Goal: Check status: Check status

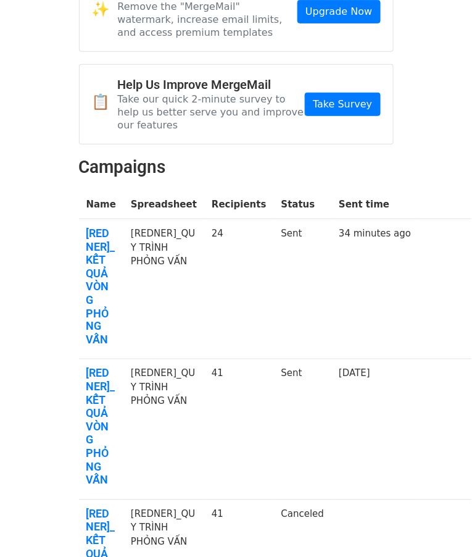
scroll to position [82, 0]
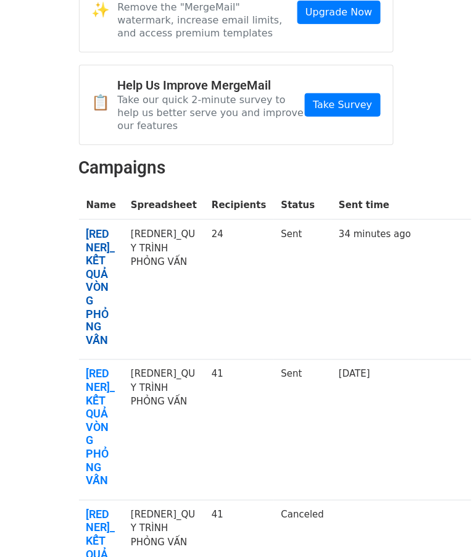
click at [94, 285] on link "[REDNER]_KẾT QUẢ VÒNG PHỎNG VẤN" at bounding box center [101, 287] width 30 height 120
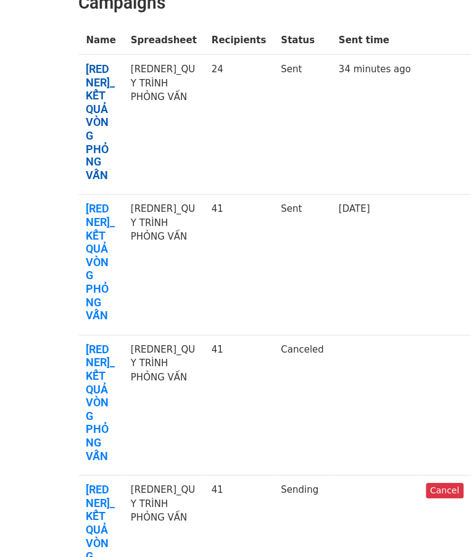
scroll to position [246, 0]
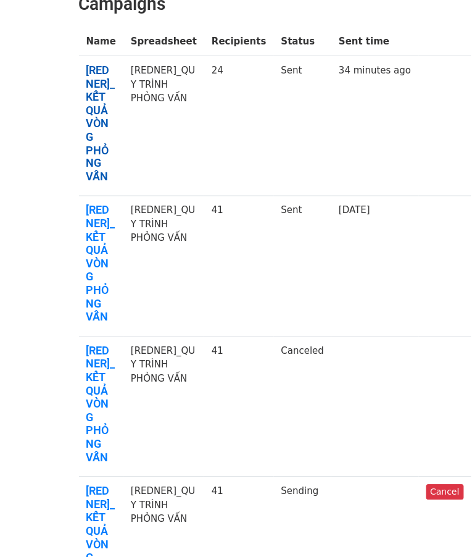
click at [91, 158] on link "[REDNER]_KẾT QUẢ VÒNG PHỎNG VẤN" at bounding box center [101, 124] width 30 height 120
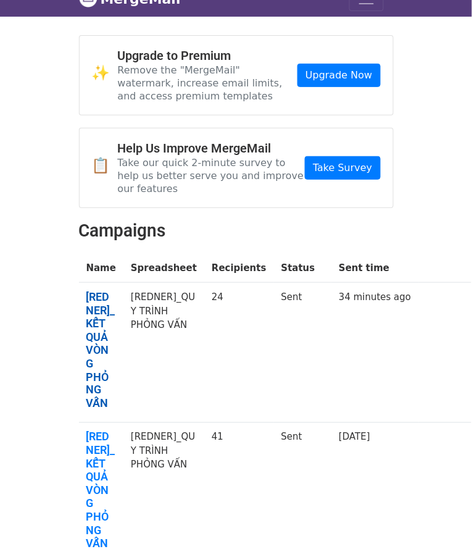
scroll to position [0, 0]
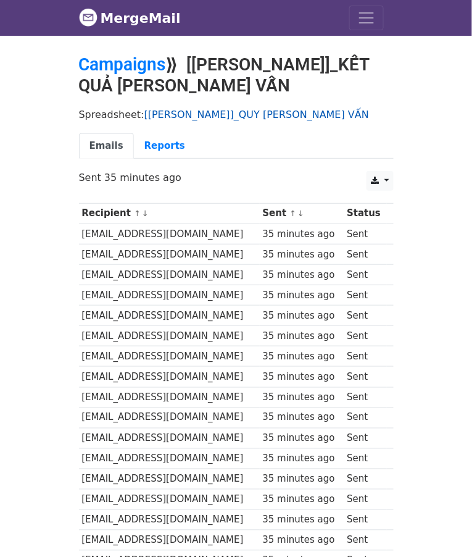
click at [243, 110] on link "[REDNER]_QUY TRÌNH PHỎNG VẤN" at bounding box center [256, 115] width 225 height 12
click at [377, 181] on icon at bounding box center [375, 181] width 8 height 9
click at [381, 177] on link at bounding box center [380, 181] width 27 height 20
click at [157, 143] on link "Reports" at bounding box center [165, 145] width 62 height 25
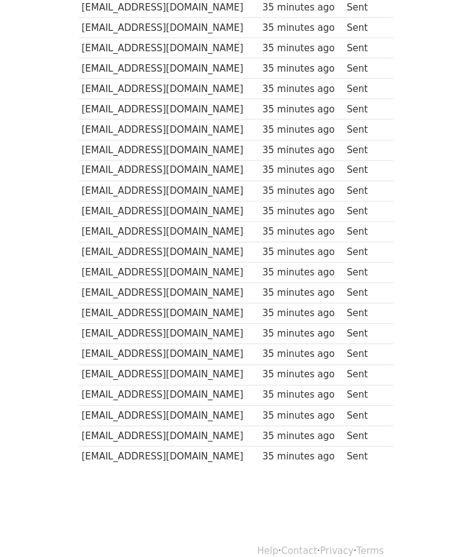
scroll to position [257, 0]
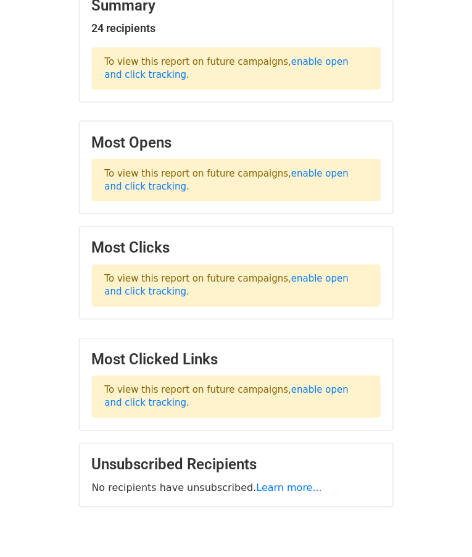
scroll to position [194, 0]
